Goal: Task Accomplishment & Management: Manage account settings

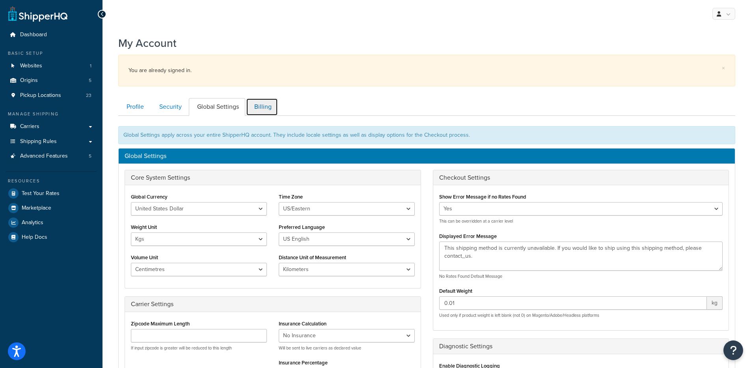
click at [258, 108] on link "Billing" at bounding box center [262, 107] width 32 height 18
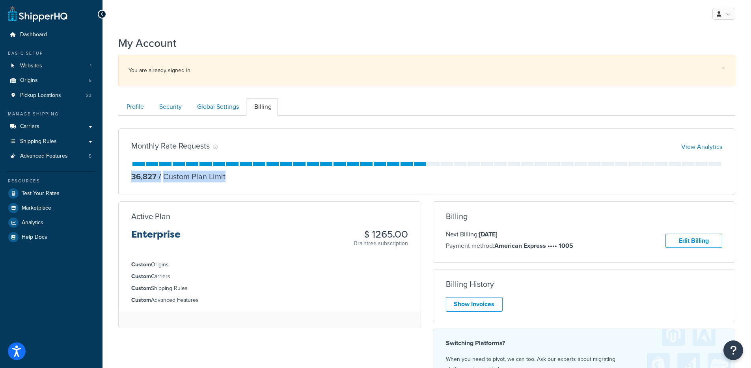
drag, startPoint x: 129, startPoint y: 177, endPoint x: 258, endPoint y: 177, distance: 128.9
click at [258, 177] on div "Monthly Rate Requests View Analytics 36,827 / Custom Plan Limit A rate request …" at bounding box center [426, 162] width 617 height 67
click at [258, 177] on div "36,827 / Custom Plan Limit" at bounding box center [426, 176] width 591 height 11
click at [707, 149] on link "View Analytics" at bounding box center [701, 146] width 41 height 9
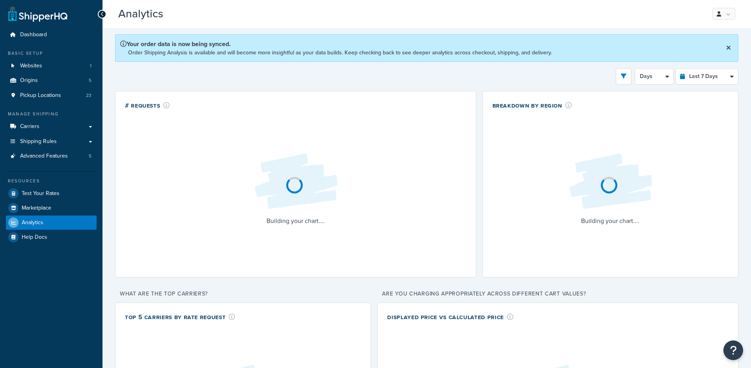
select select "last_7_days"
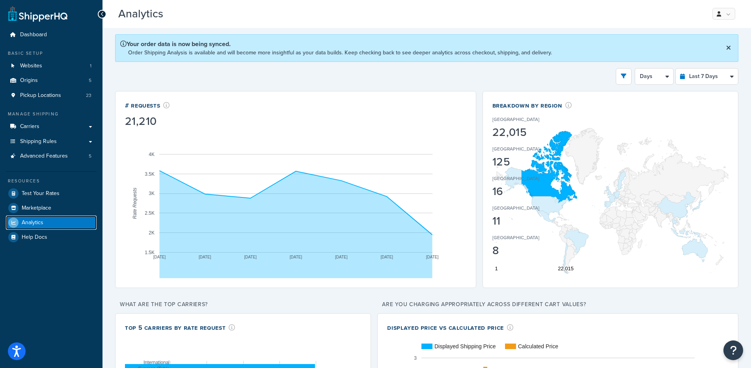
click at [39, 225] on span "Analytics" at bounding box center [33, 223] width 22 height 7
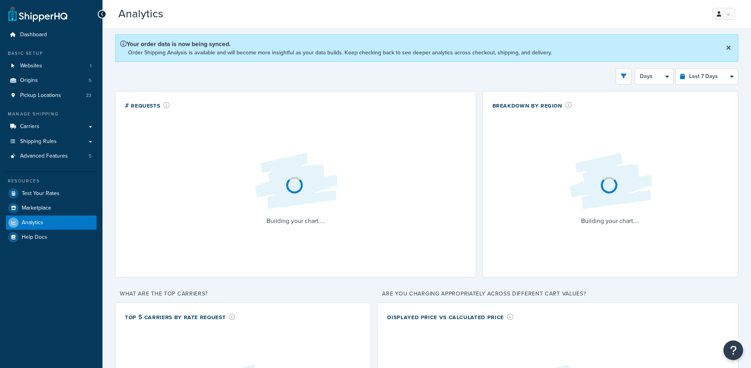
select select "last_7_days"
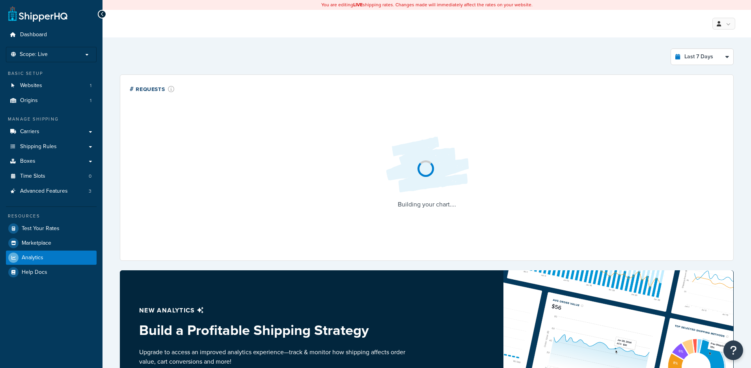
select select "last_7_days"
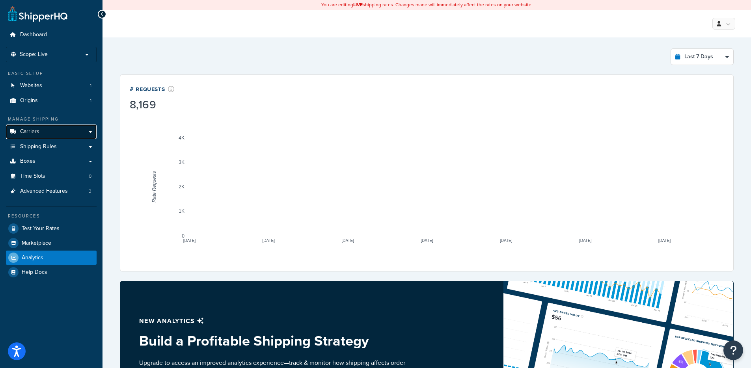
click at [54, 136] on link "Carriers" at bounding box center [51, 132] width 91 height 15
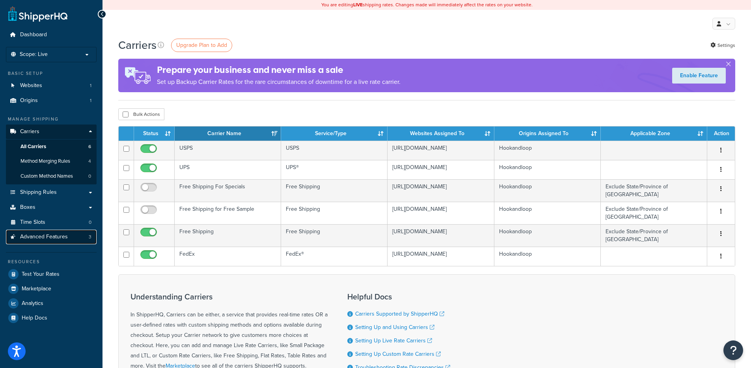
click at [52, 240] on span "Advanced Features" at bounding box center [44, 237] width 48 height 7
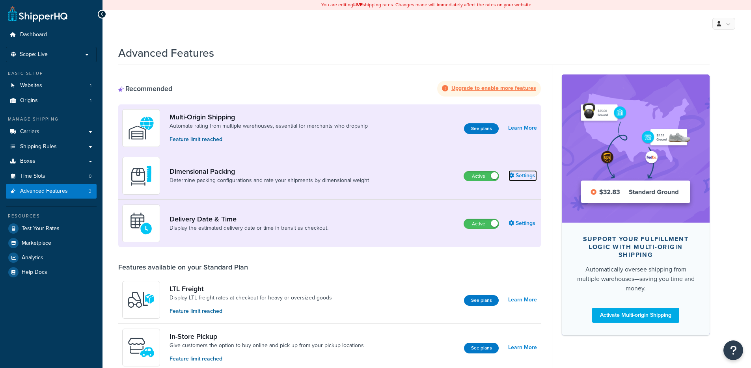
click at [522, 177] on link "Settings" at bounding box center [523, 175] width 28 height 11
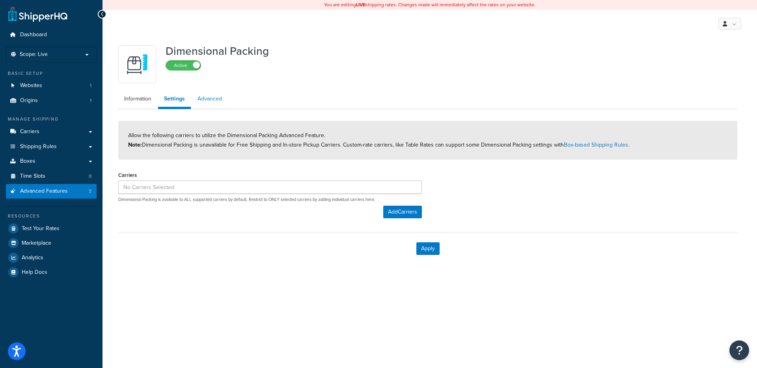
click at [201, 99] on link "Advanced" at bounding box center [210, 99] width 36 height 16
select select "false"
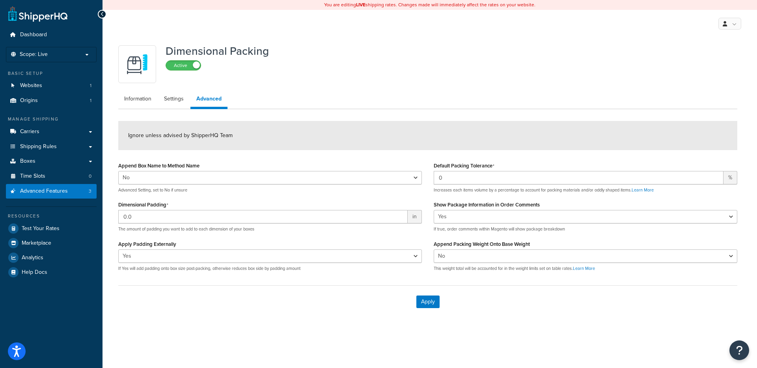
drag, startPoint x: 486, startPoint y: 204, endPoint x: 557, endPoint y: 206, distance: 70.6
click at [560, 204] on div "Show Package Information in Order Comments Yes No If true, order comments withi…" at bounding box center [586, 215] width 304 height 33
drag, startPoint x: 439, startPoint y: 245, endPoint x: 521, endPoint y: 249, distance: 82.1
click at [522, 247] on label "Append Packing Weight Onto Base Weight" at bounding box center [482, 244] width 96 height 6
click at [241, 312] on div "Apply" at bounding box center [427, 301] width 619 height 33
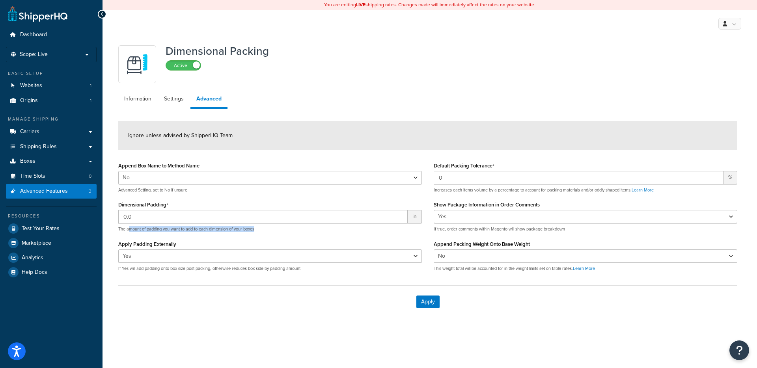
drag, startPoint x: 129, startPoint y: 231, endPoint x: 254, endPoint y: 237, distance: 124.7
click at [254, 237] on div "Append Box Name to Method Name Yes No Advanced Setting, set to No if unsure Dim…" at bounding box center [269, 218] width 315 height 117
click at [217, 285] on div "Apply" at bounding box center [427, 301] width 619 height 33
drag, startPoint x: 130, startPoint y: 269, endPoint x: 228, endPoint y: 271, distance: 97.8
click at [228, 271] on p "If Yes will add padding onto box size post-packing, otherwise reduces box side …" at bounding box center [270, 269] width 304 height 6
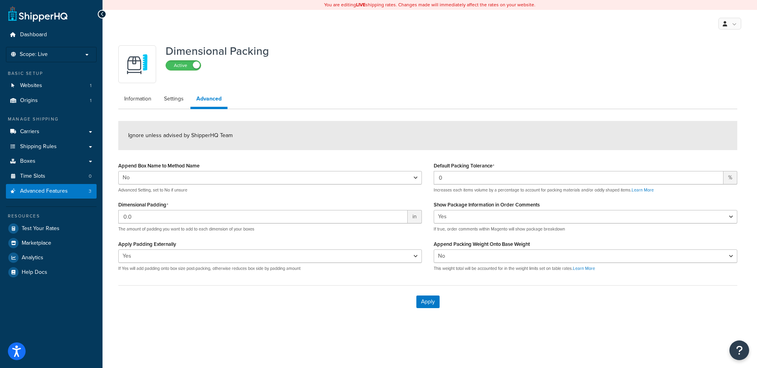
click at [245, 297] on div "Apply" at bounding box center [427, 301] width 619 height 33
drag, startPoint x: 313, startPoint y: 273, endPoint x: 181, endPoint y: 272, distance: 132.1
click at [169, 272] on div "Append Box Name to Method Name Yes No Advanced Setting, set to No if unsure Dim…" at bounding box center [269, 218] width 315 height 117
drag, startPoint x: 283, startPoint y: 270, endPoint x: 212, endPoint y: 270, distance: 71.0
click at [212, 270] on div "Append Box Name to Method Name Yes No Advanced Setting, set to No if unsure Dim…" at bounding box center [269, 218] width 315 height 117
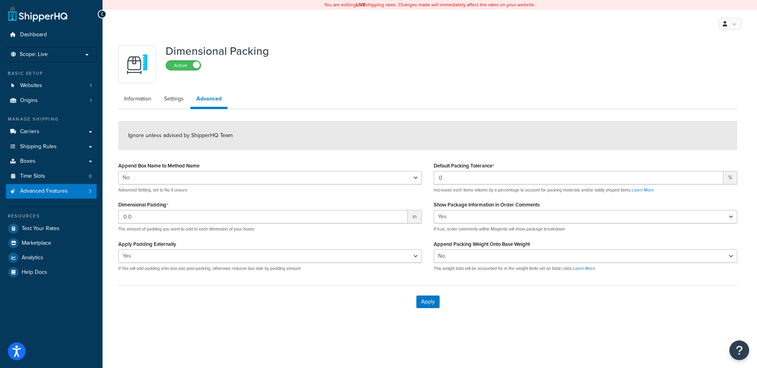
click at [203, 289] on div "Apply" at bounding box center [427, 301] width 619 height 33
click at [198, 260] on select "Yes No" at bounding box center [270, 256] width 304 height 13
drag, startPoint x: 127, startPoint y: 269, endPoint x: 195, endPoint y: 270, distance: 67.8
click at [195, 270] on p "If Yes will add padding onto box size post-packing, otherwise reduces box side …" at bounding box center [270, 269] width 304 height 6
drag, startPoint x: 310, startPoint y: 272, endPoint x: 263, endPoint y: 271, distance: 47.3
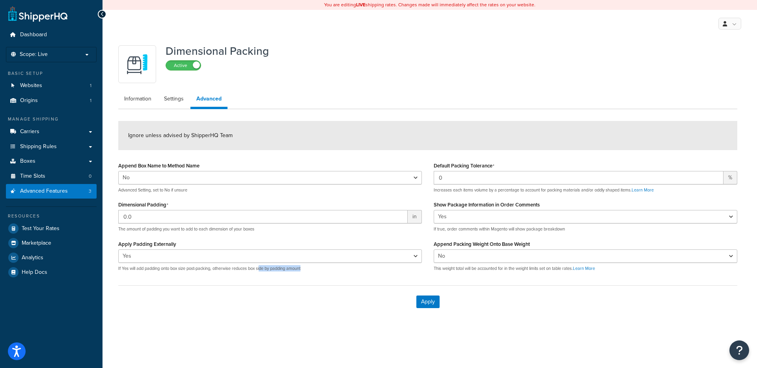
click at [263, 271] on div "Append Box Name to Method Name Yes No Advanced Setting, set to No if unsure Dim…" at bounding box center [269, 218] width 315 height 117
click at [211, 283] on form "Ignore unless advised by ShipperHQ Team Append Box Name to Method Name Yes No A…" at bounding box center [427, 219] width 619 height 197
click at [262, 297] on div "Apply" at bounding box center [427, 301] width 619 height 33
drag, startPoint x: 144, startPoint y: 232, endPoint x: 184, endPoint y: 231, distance: 39.4
click at [184, 231] on p "The amount of padding you want to add to each dimension of your boxes" at bounding box center [270, 229] width 304 height 6
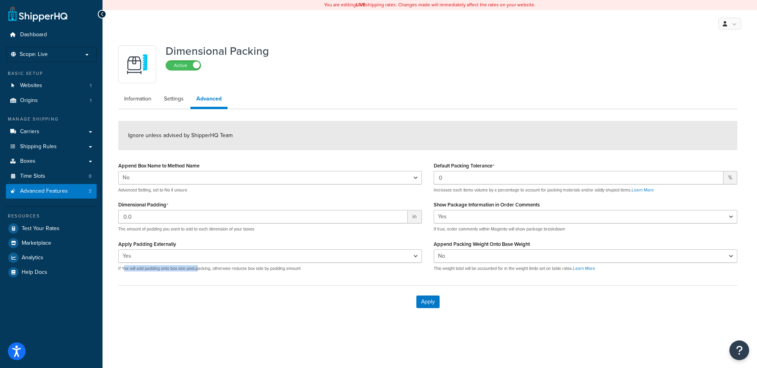
drag, startPoint x: 123, startPoint y: 269, endPoint x: 224, endPoint y: 288, distance: 102.3
click at [201, 268] on p "If Yes will add padding onto box size post-packing, otherwise reduces box side …" at bounding box center [270, 269] width 304 height 6
click at [315, 272] on div "Append Box Name to Method Name Yes No Advanced Setting, set to No if unsure Dim…" at bounding box center [269, 218] width 315 height 117
drag, startPoint x: 318, startPoint y: 271, endPoint x: 244, endPoint y: 270, distance: 73.3
click at [244, 270] on p "If Yes will add padding onto box size post-packing, otherwise reduces box side …" at bounding box center [270, 269] width 304 height 6
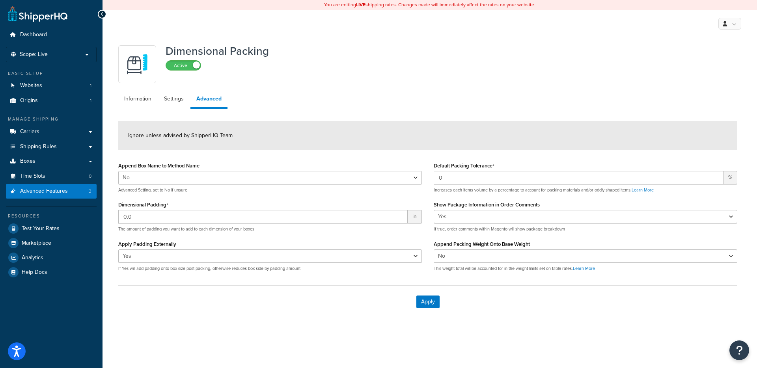
click at [217, 271] on p "If Yes will add padding onto box size post-packing, otherwise reduces box side …" at bounding box center [270, 269] width 304 height 6
drag, startPoint x: 213, startPoint y: 269, endPoint x: 111, endPoint y: 267, distance: 101.3
click at [111, 267] on div "Dimensional Packing Active Information Settings Advanced Ignore unless advised …" at bounding box center [430, 187] width 654 height 300
click at [154, 284] on form "Ignore unless advised by ShipperHQ Team Append Box Name to Method Name Yes No A…" at bounding box center [427, 219] width 619 height 197
drag, startPoint x: 119, startPoint y: 269, endPoint x: 197, endPoint y: 271, distance: 77.7
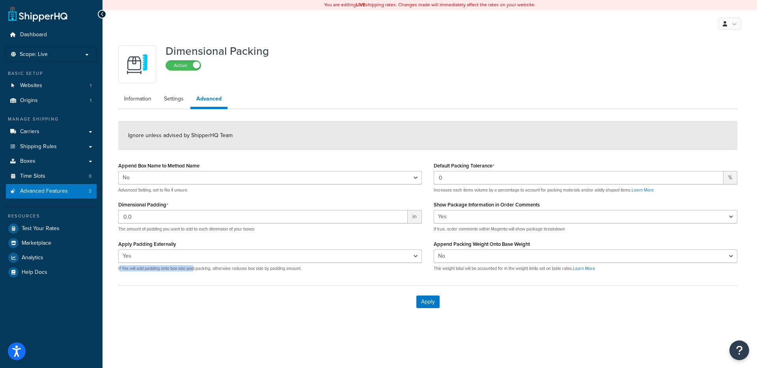
click at [197, 271] on p "If Yes will add padding onto box size post-packing, otherwise reduces box side …" at bounding box center [270, 269] width 304 height 6
click at [187, 313] on div "Apply" at bounding box center [427, 301] width 619 height 33
drag, startPoint x: 211, startPoint y: 271, endPoint x: 139, endPoint y: 271, distance: 71.4
click at [128, 271] on p "If Yes will add padding onto box size post-packing, otherwise reduces box side …" at bounding box center [270, 269] width 304 height 6
click at [233, 278] on form "Ignore unless advised by ShipperHQ Team Append Box Name to Method Name Yes No A…" at bounding box center [427, 219] width 619 height 197
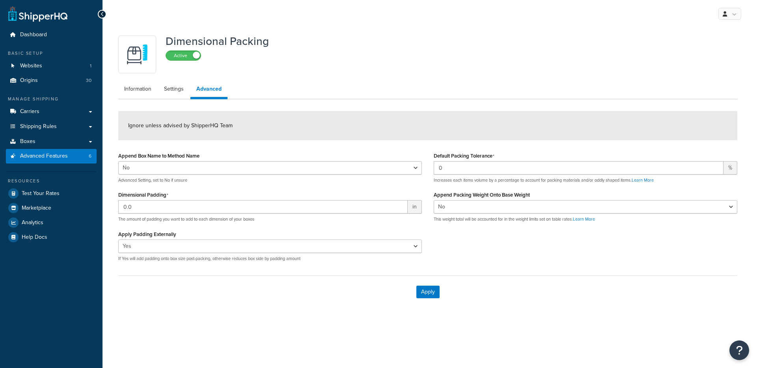
select select "false"
click at [52, 197] on span "Test Your Rates" at bounding box center [41, 193] width 38 height 7
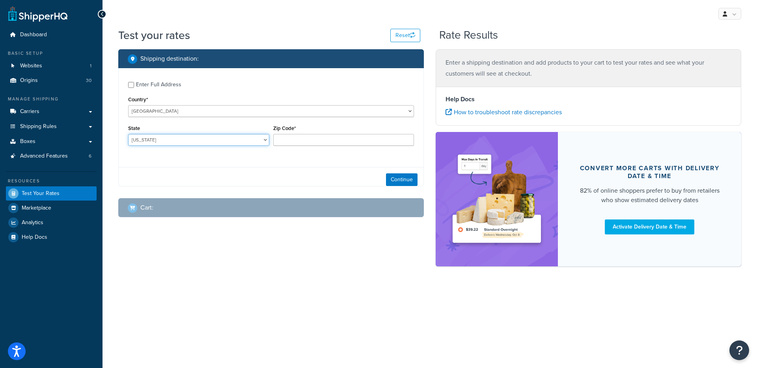
click at [186, 140] on select "[US_STATE] [US_STATE] [US_STATE] [US_STATE] [US_STATE] Armed Forces Americas Ar…" at bounding box center [198, 140] width 141 height 12
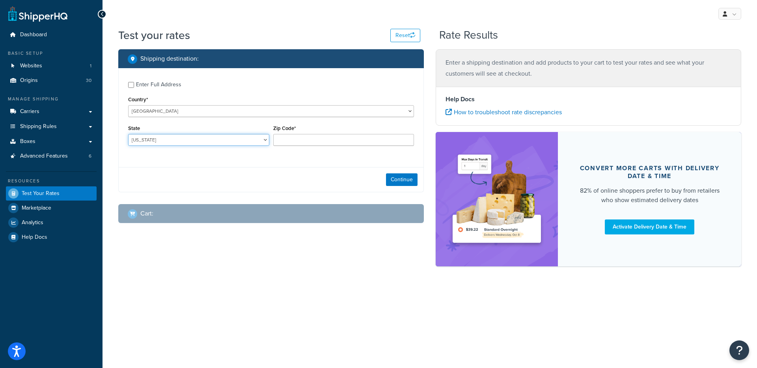
select select "[GEOGRAPHIC_DATA]"
click at [303, 141] on input "Zip Code*" at bounding box center [343, 140] width 141 height 12
click at [299, 137] on input "Zip Code*" at bounding box center [343, 140] width 141 height 12
type input "78759"
select select "AL"
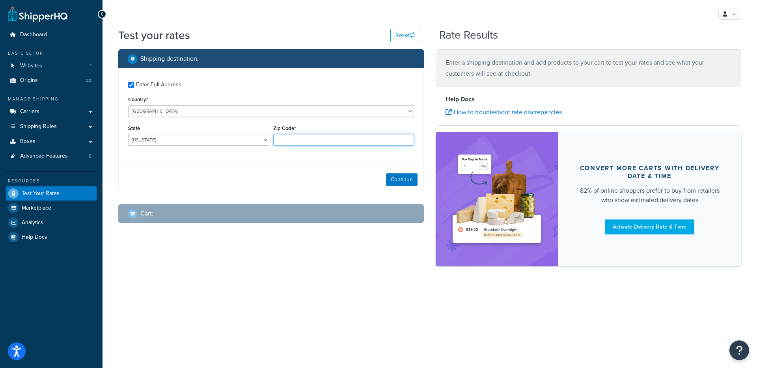
checkbox input "true"
type input "49418"
select select "MI"
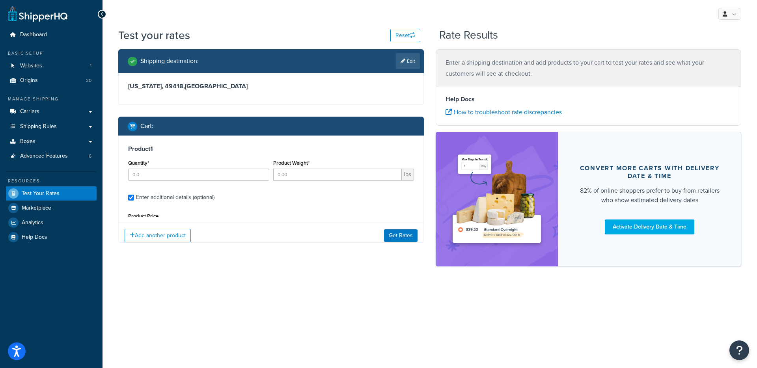
type input "1"
type input "6"
type input "12"
type input "10"
type input "6"
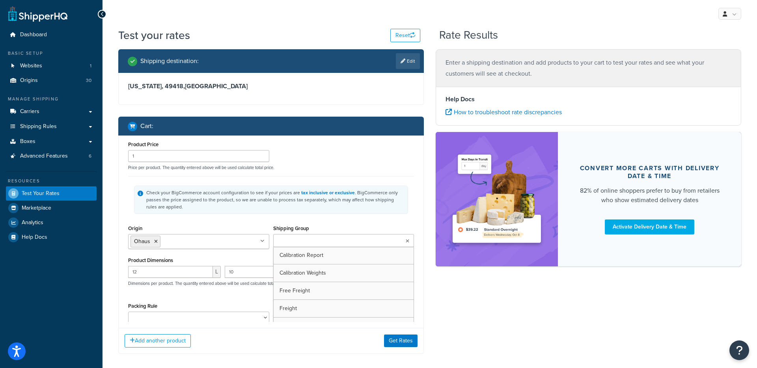
type input "1"
type input "129"
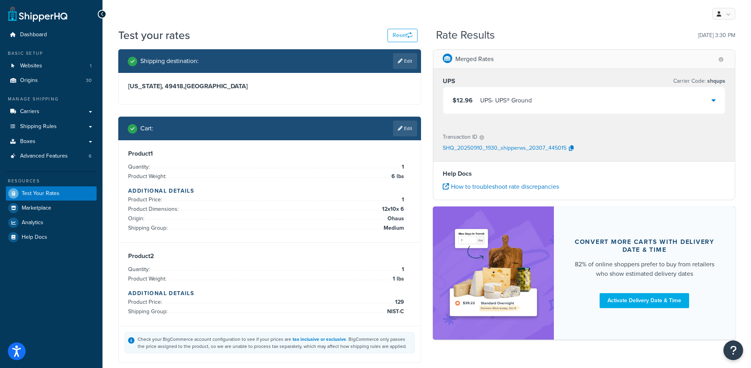
click at [542, 99] on div "$12.96 UPS - UPS® Ground" at bounding box center [584, 100] width 282 height 27
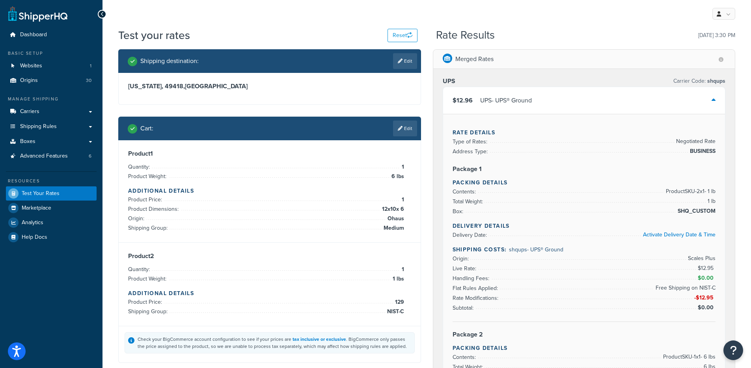
click at [532, 103] on div "UPS - UPS® Ground" at bounding box center [506, 100] width 52 height 11
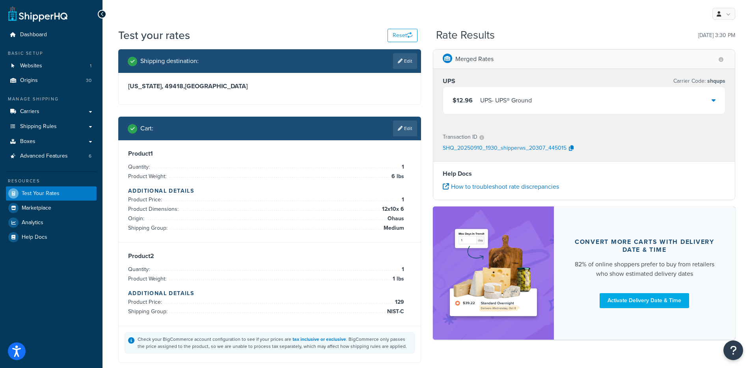
click at [531, 99] on div "UPS - UPS® Ground" at bounding box center [506, 100] width 52 height 11
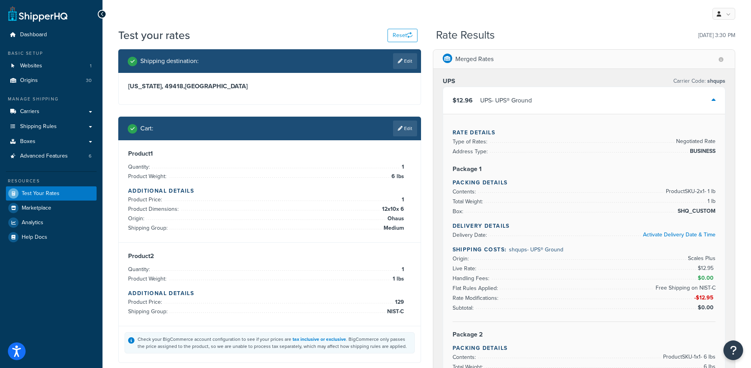
click at [531, 99] on div "UPS - UPS® Ground" at bounding box center [506, 100] width 52 height 11
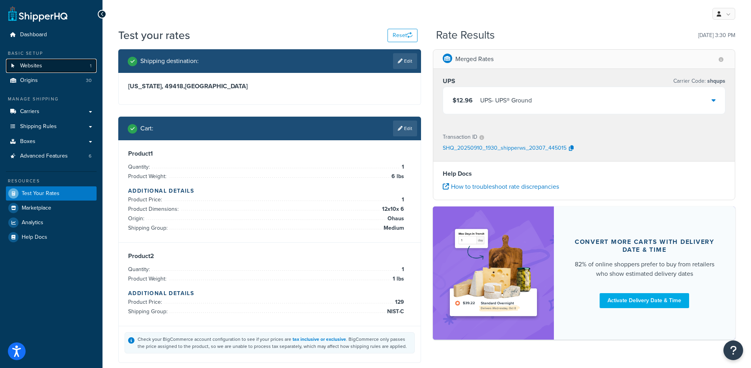
click at [64, 66] on link "Websites 1" at bounding box center [51, 66] width 91 height 15
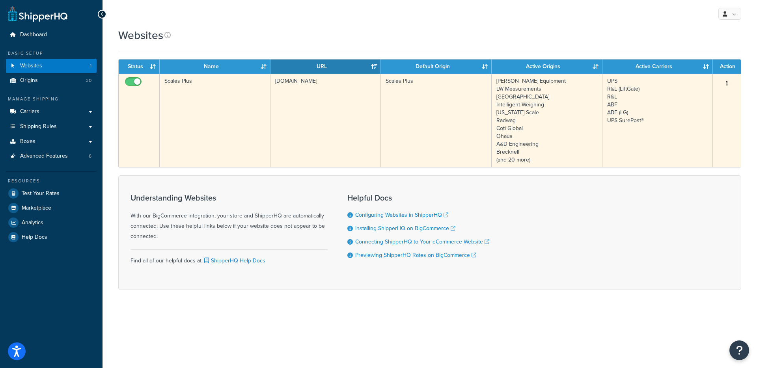
click at [320, 129] on td "www.scalesplus.com" at bounding box center [325, 120] width 111 height 93
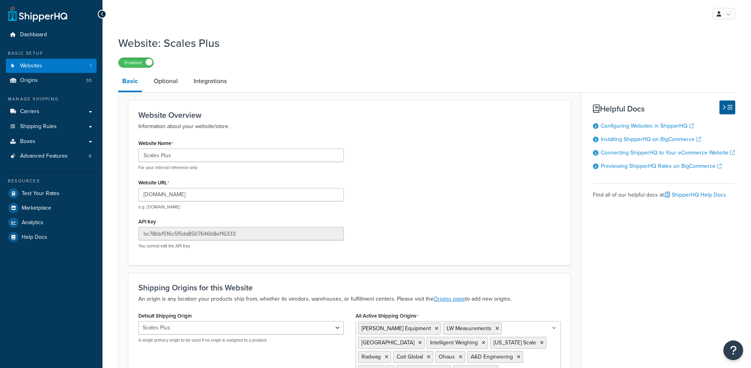
select select "41767"
drag, startPoint x: 197, startPoint y: 198, endPoint x: 158, endPoint y: 196, distance: 39.1
click at [158, 196] on input "[DOMAIN_NAME]" at bounding box center [240, 194] width 205 height 13
drag, startPoint x: 249, startPoint y: 49, endPoint x: 270, endPoint y: 29, distance: 29.6
click at [249, 50] on h1 "Website: Scales Plus" at bounding box center [421, 42] width 607 height 15
